Goal: Task Accomplishment & Management: Use online tool/utility

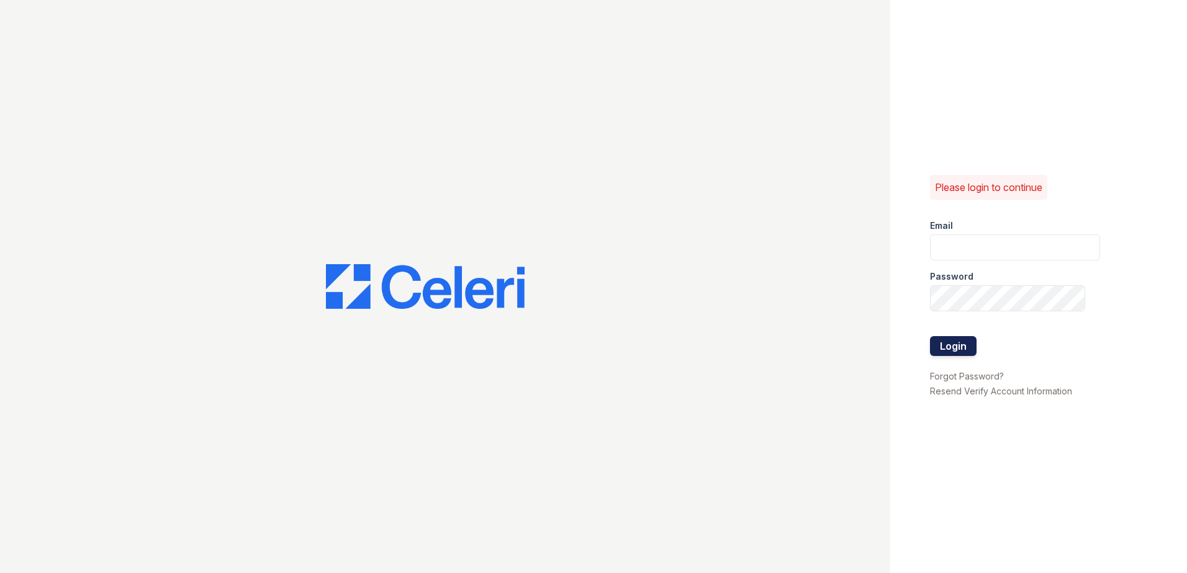
type input "[EMAIL_ADDRESS][DOMAIN_NAME]"
click at [948, 356] on button "Login" at bounding box center [953, 346] width 47 height 20
click at [948, 348] on button "Login" at bounding box center [953, 346] width 47 height 20
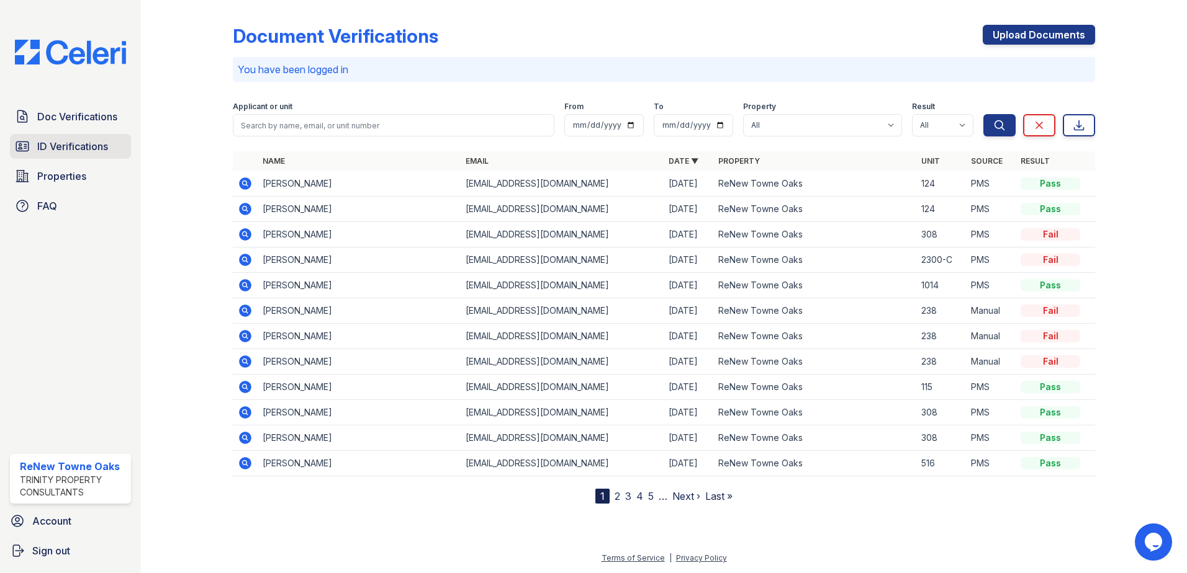
click at [83, 146] on span "ID Verifications" at bounding box center [72, 146] width 71 height 15
